Goal: Task Accomplishment & Management: Complete application form

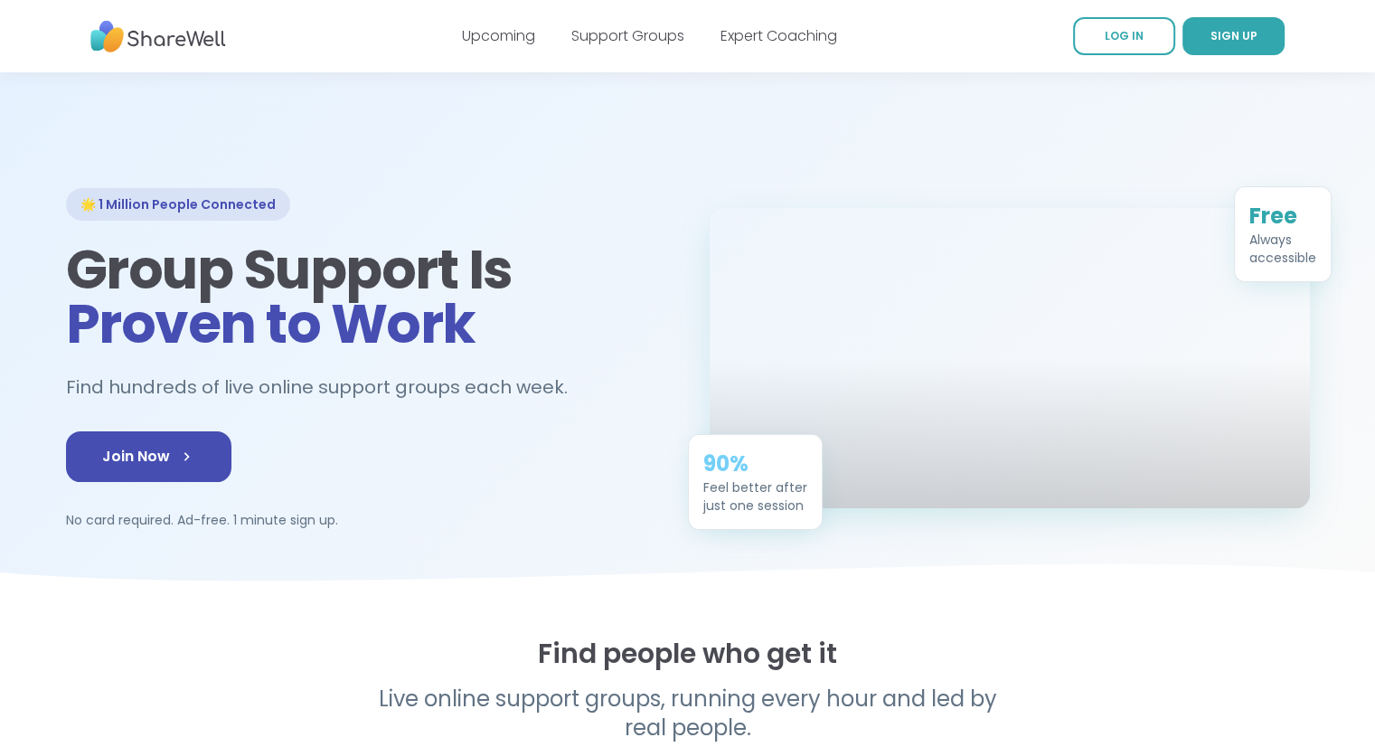
click at [1254, 24] on link "SIGN UP" at bounding box center [1233, 36] width 102 height 38
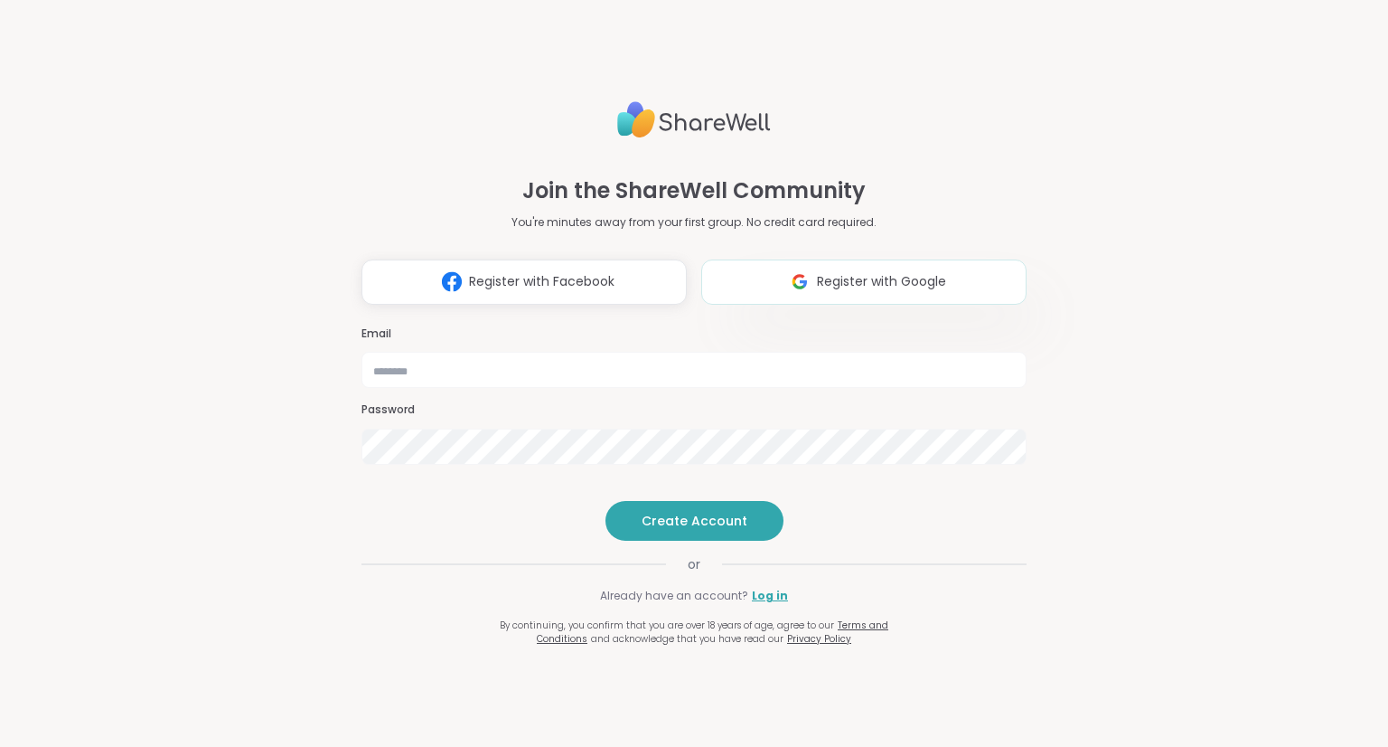
click at [805, 265] on img at bounding box center [800, 281] width 34 height 33
click at [749, 540] on button "Create Account" at bounding box center [695, 521] width 178 height 40
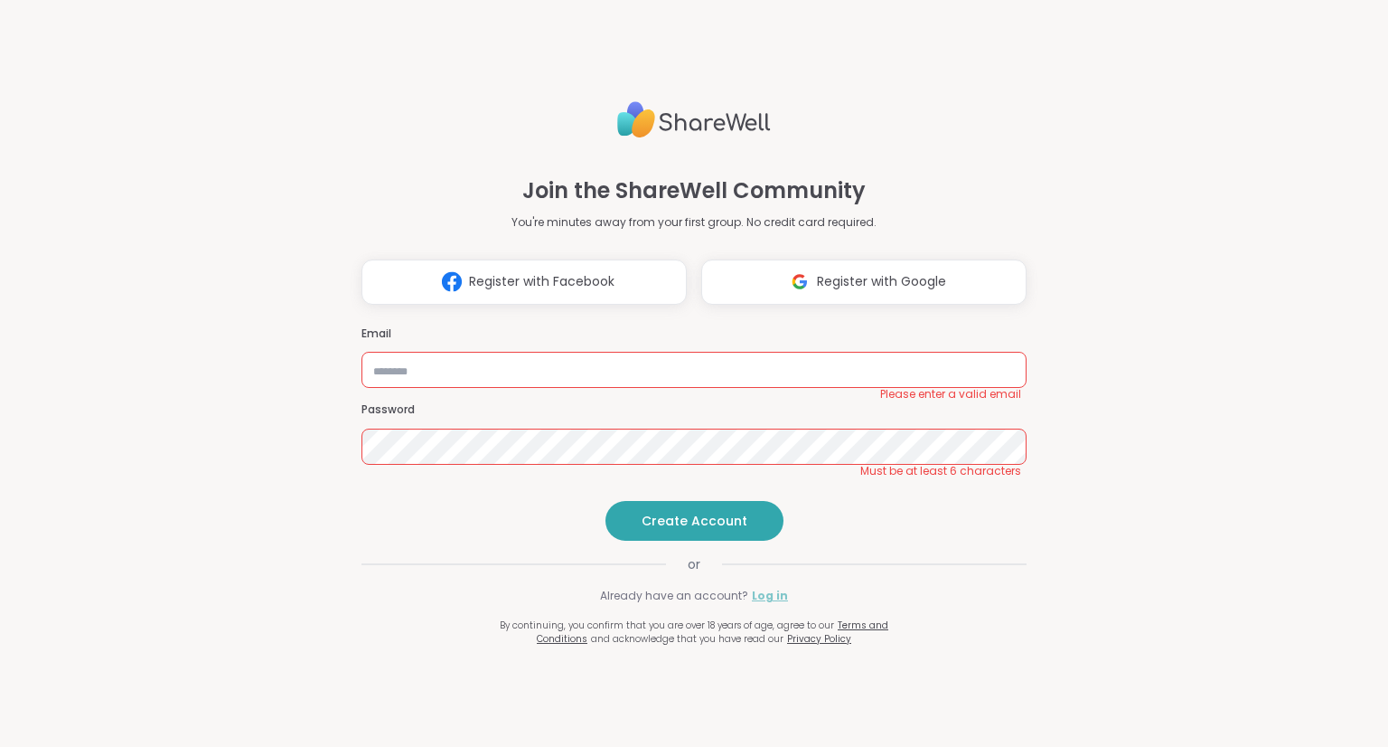
click at [761, 604] on link "Log in" at bounding box center [770, 595] width 36 height 16
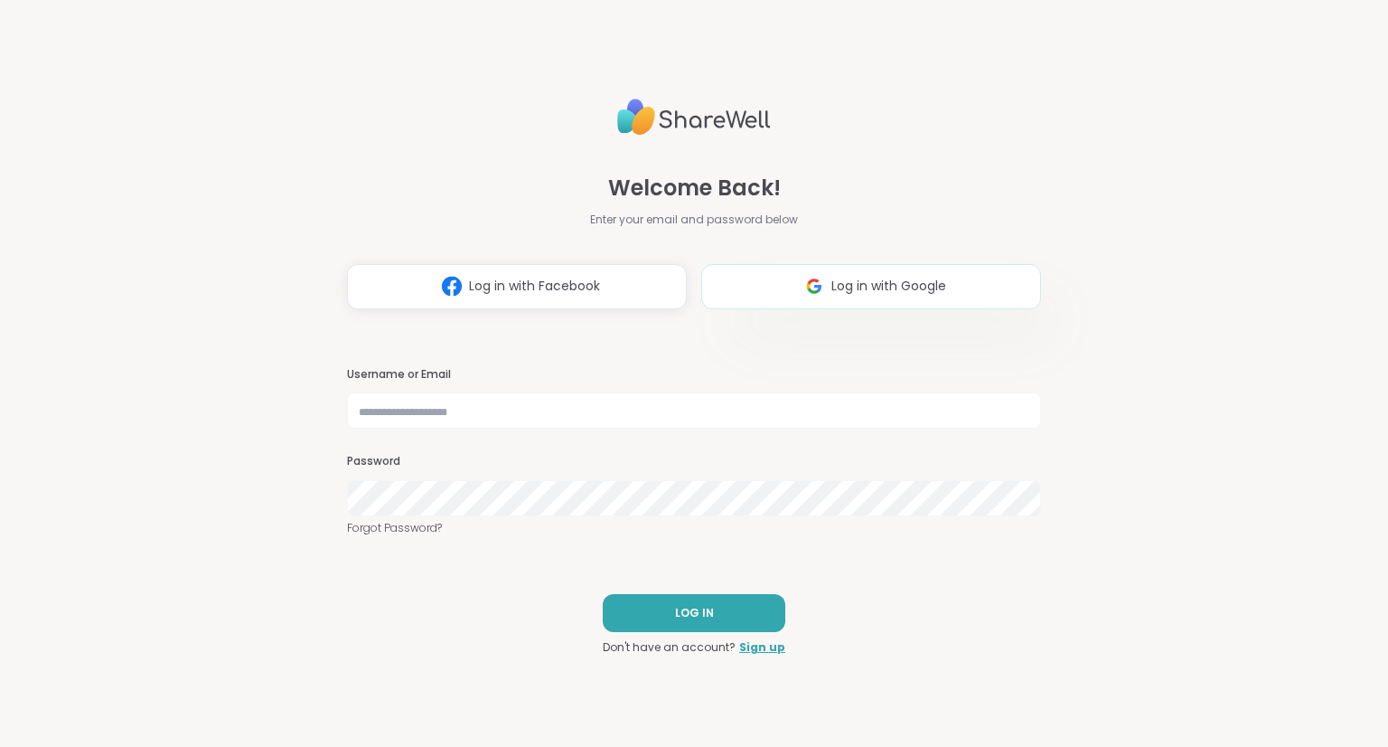
click at [797, 278] on img at bounding box center [814, 285] width 34 height 33
click at [719, 614] on button "LOG IN" at bounding box center [694, 613] width 183 height 38
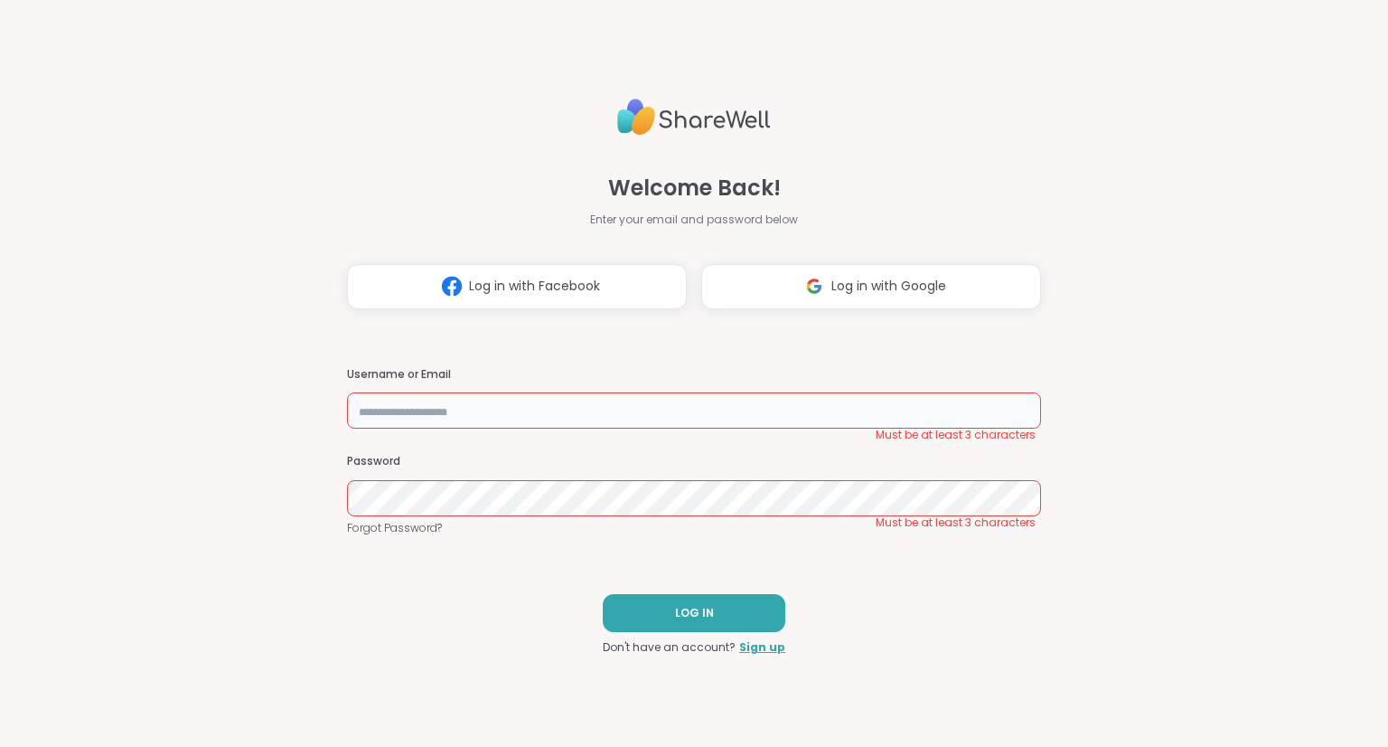
click at [533, 409] on input "text" at bounding box center [694, 410] width 694 height 36
click at [754, 651] on link "Sign up" at bounding box center [762, 647] width 46 height 16
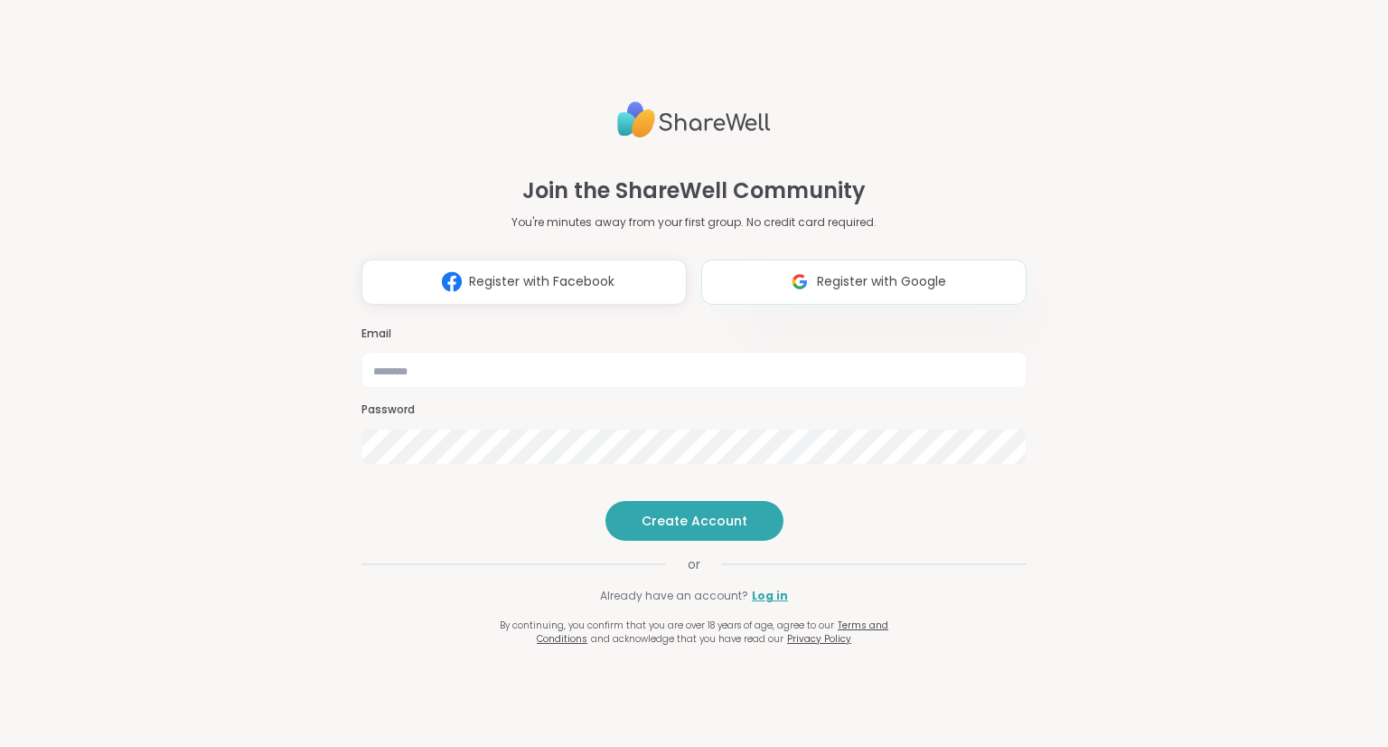
click at [751, 259] on button "Register with Google" at bounding box center [863, 281] width 325 height 45
click at [535, 352] on input "email" at bounding box center [694, 370] width 665 height 36
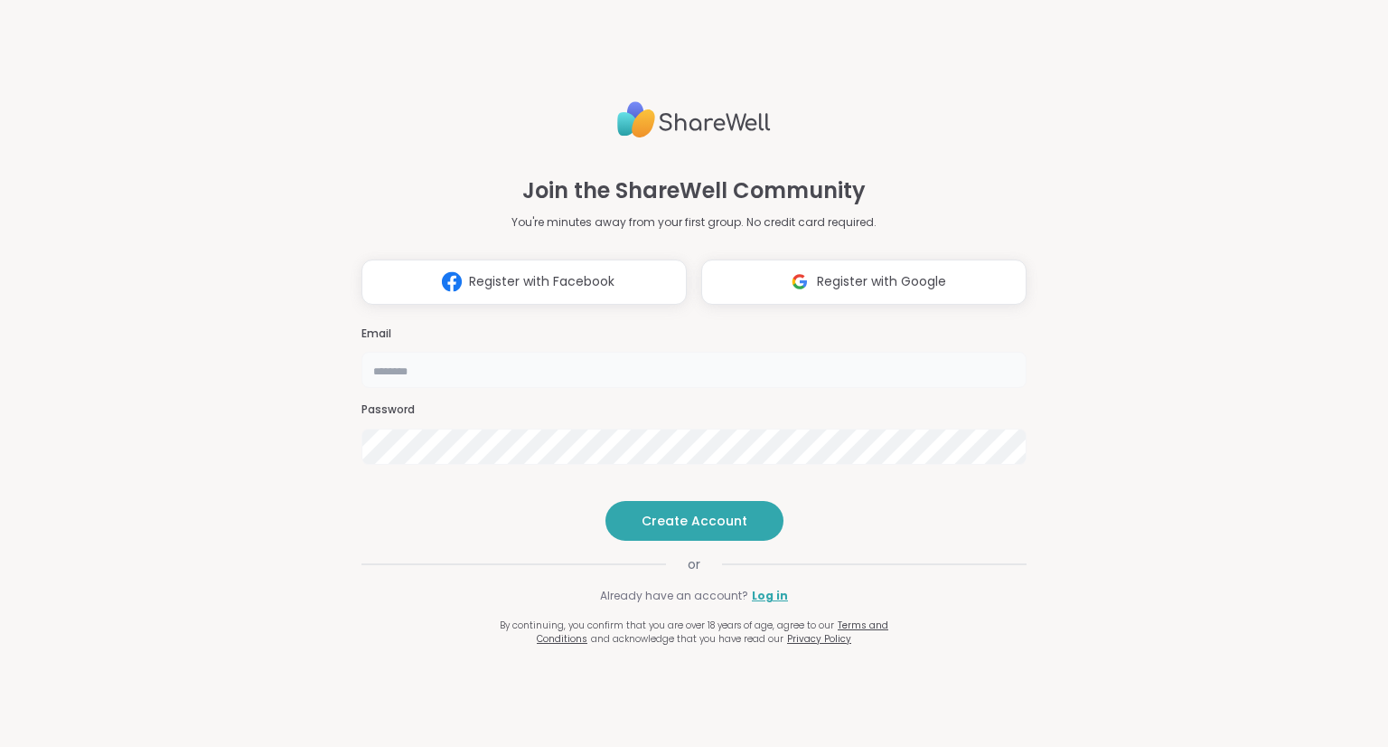
click at [535, 352] on input "email" at bounding box center [694, 370] width 665 height 36
click at [760, 604] on link "Log in" at bounding box center [770, 595] width 36 height 16
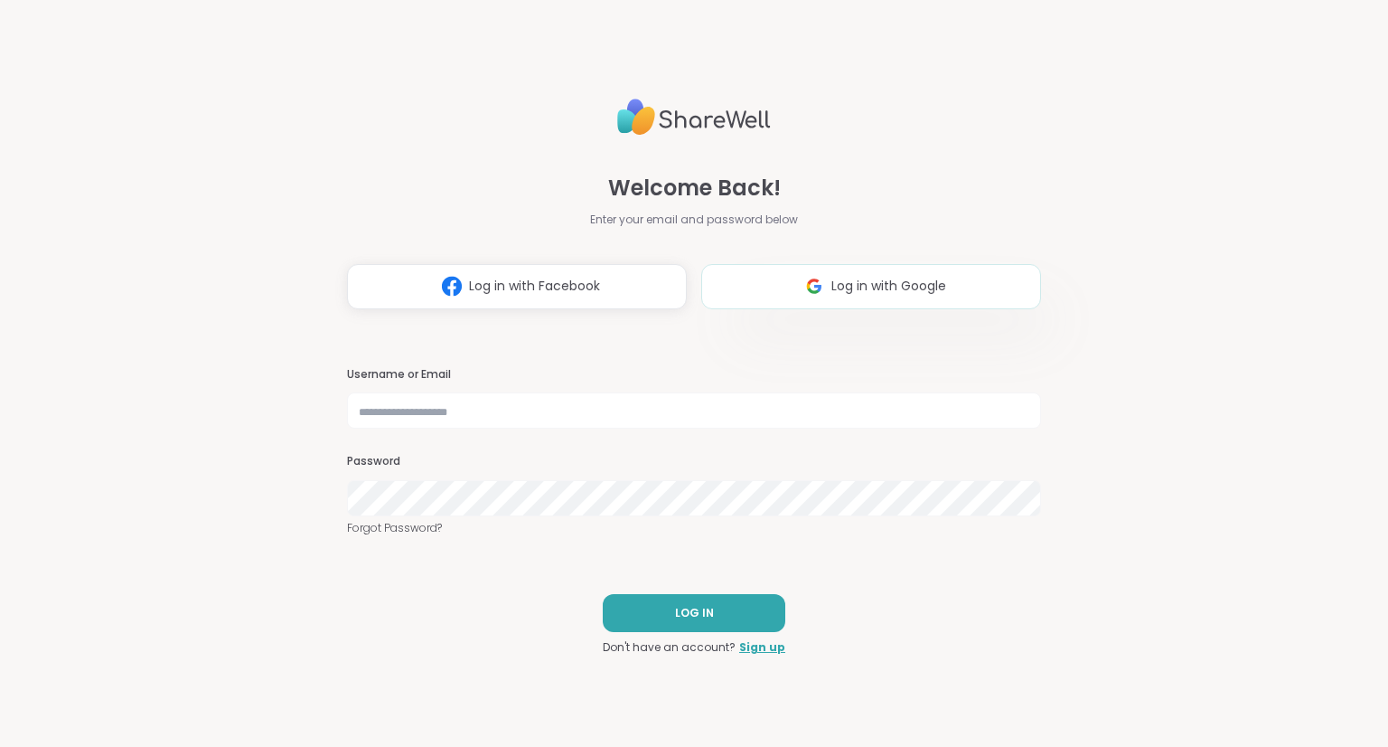
click at [803, 286] on img at bounding box center [814, 285] width 34 height 33
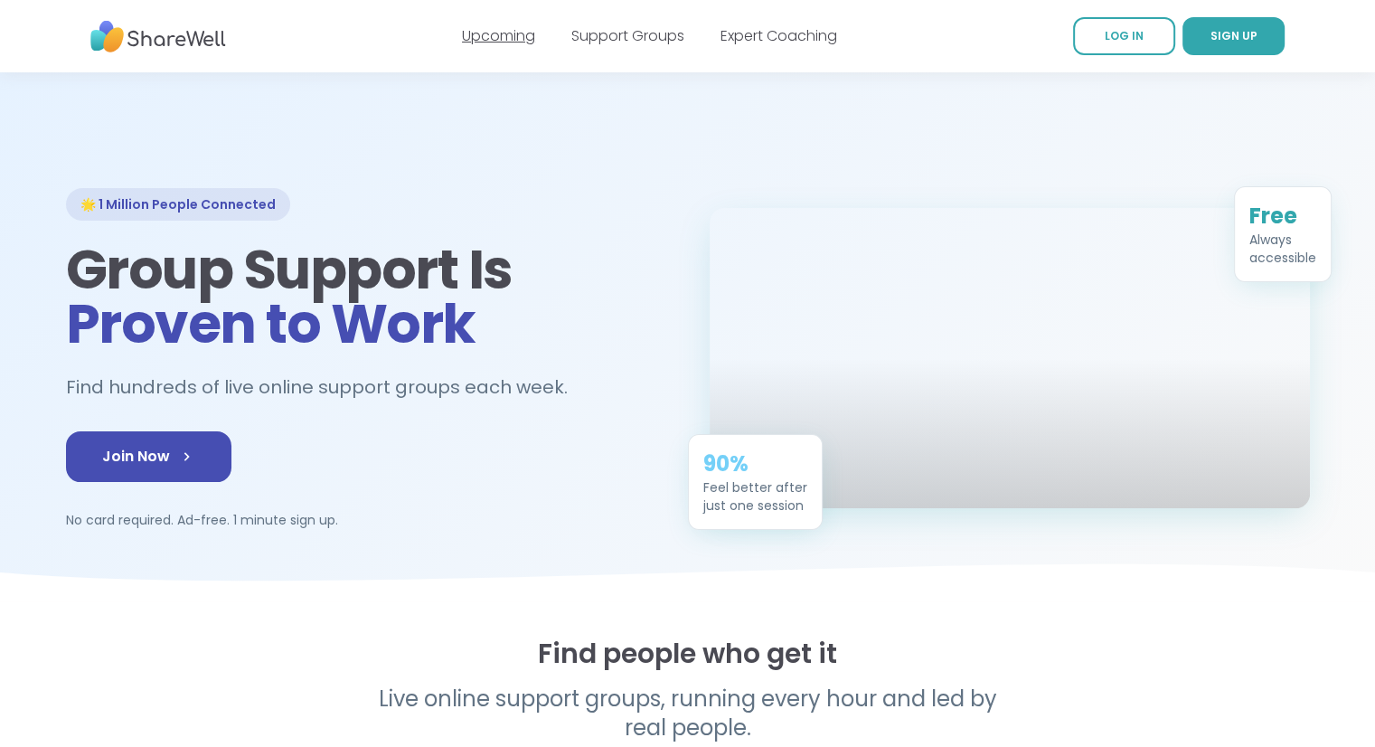
click at [493, 37] on link "Upcoming" at bounding box center [498, 35] width 73 height 21
